Goal: Task Accomplishment & Management: Use online tool/utility

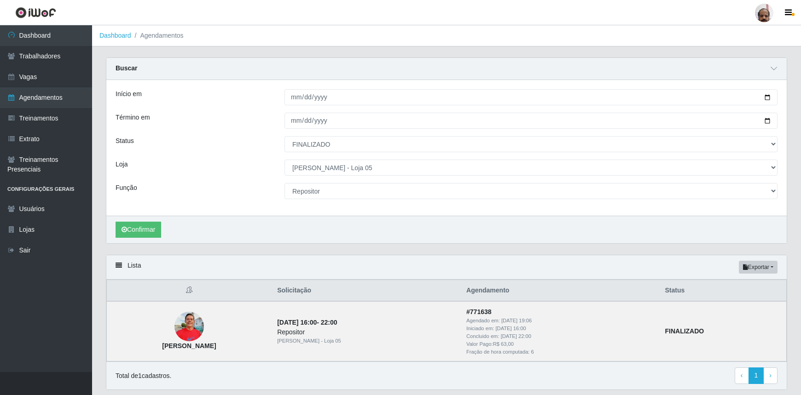
select select "FINALIZADO"
select select "252"
select select "24"
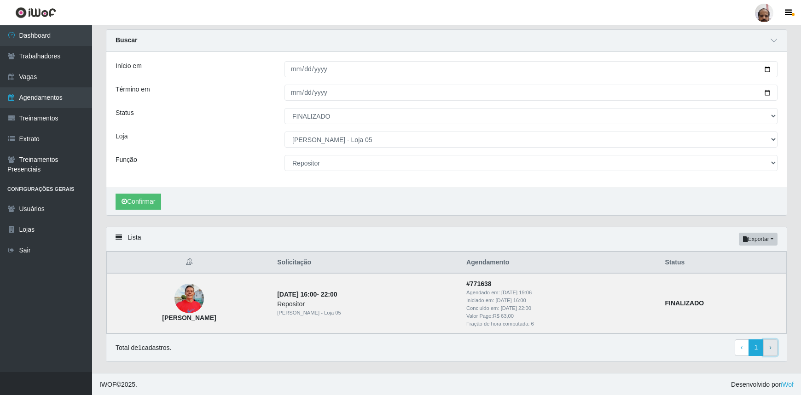
click at [768, 348] on link "› Next" at bounding box center [770, 348] width 14 height 17
click at [740, 350] on link "‹ Previous" at bounding box center [742, 348] width 14 height 17
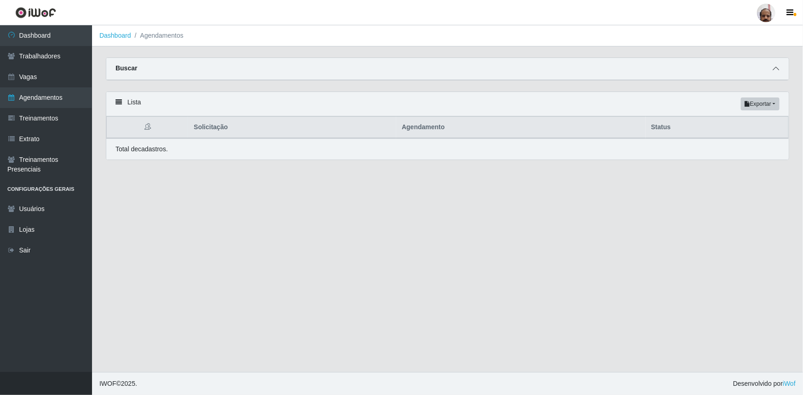
click at [776, 71] on icon at bounding box center [776, 68] width 6 height 6
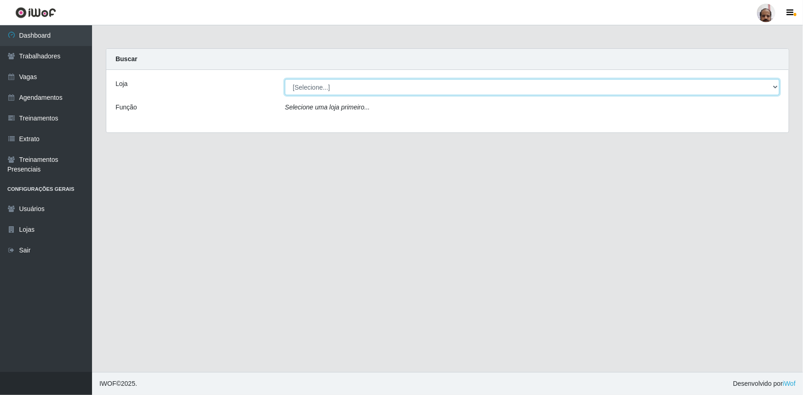
click at [777, 85] on select "[Selecione...] Mar Vermelho - Loja 05" at bounding box center [532, 87] width 495 height 16
select select "252"
click at [285, 79] on select "[Selecione...] Mar Vermelho - Loja 05" at bounding box center [532, 87] width 495 height 16
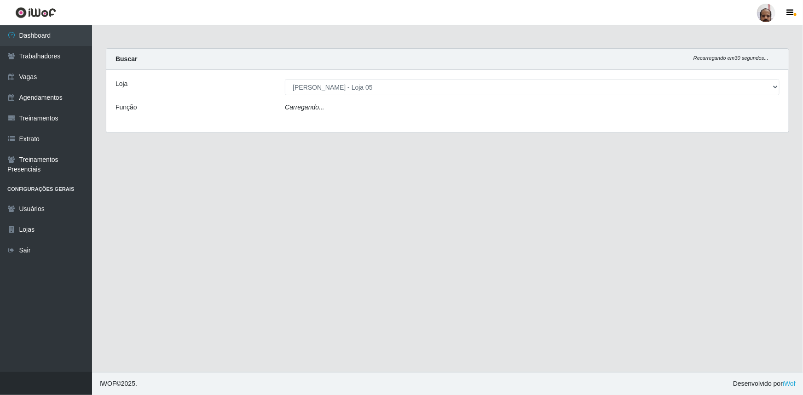
click at [350, 115] on div "Carregando..." at bounding box center [532, 109] width 509 height 13
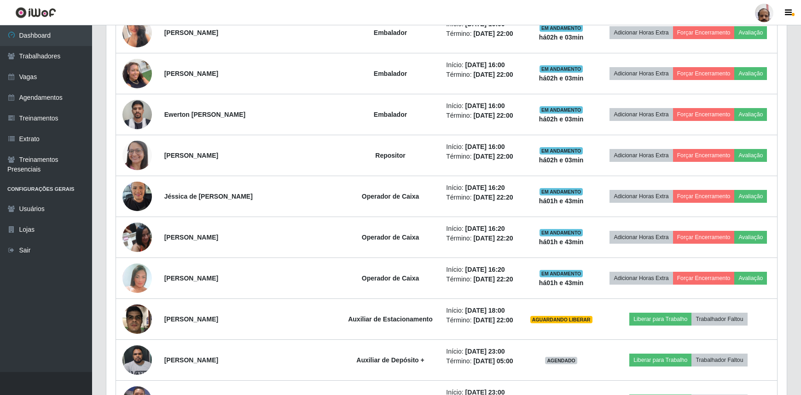
scroll to position [1130, 0]
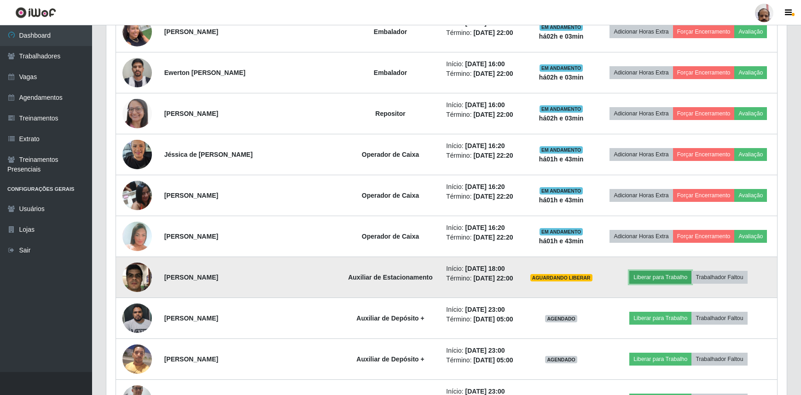
click at [649, 276] on button "Liberar para Trabalho" at bounding box center [660, 277] width 62 height 13
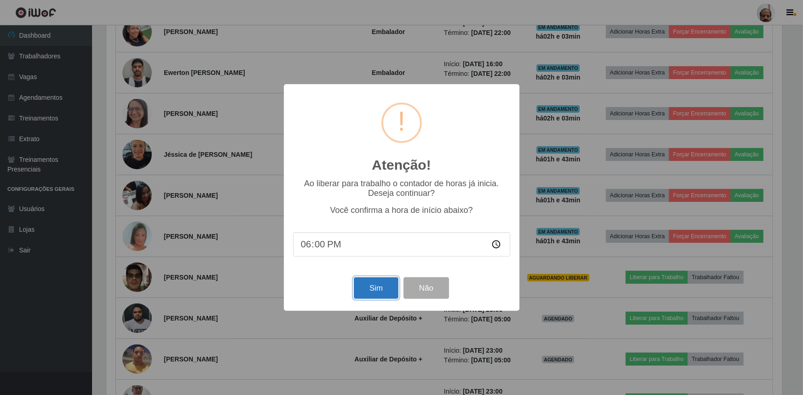
click at [377, 296] on button "Sim" at bounding box center [376, 289] width 45 height 22
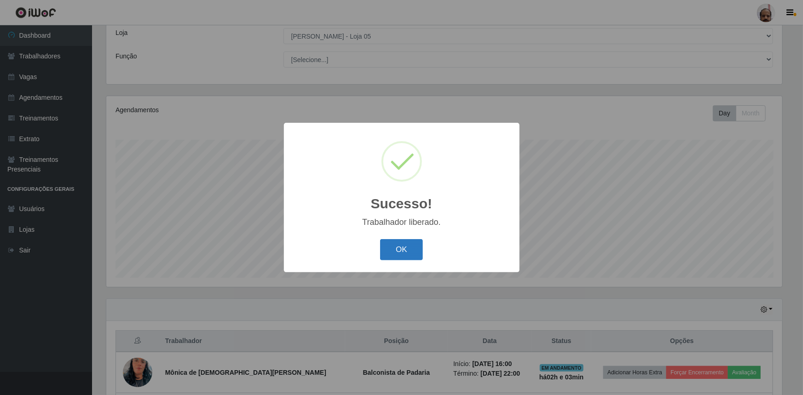
click at [397, 250] on button "OK" at bounding box center [401, 250] width 43 height 22
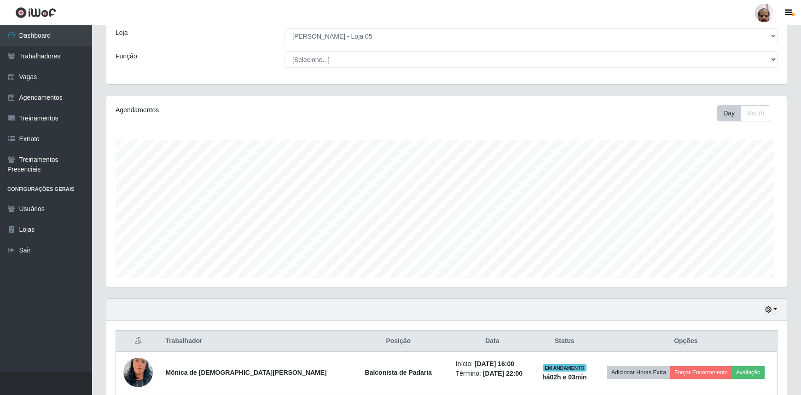
scroll to position [191, 680]
